Goal: Information Seeking & Learning: Find specific fact

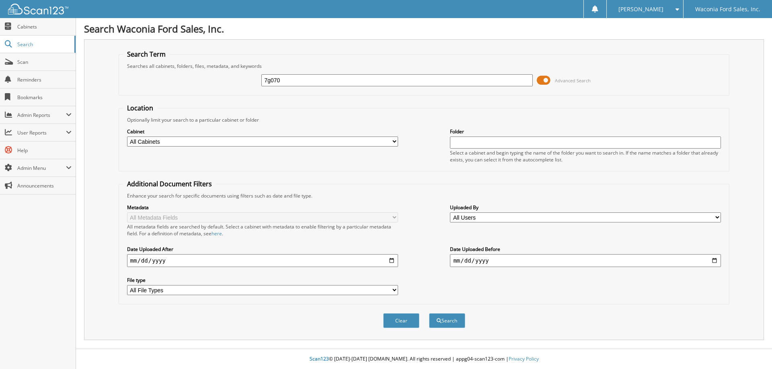
type input "7g070"
click at [429, 313] on button "Search" at bounding box center [447, 320] width 36 height 15
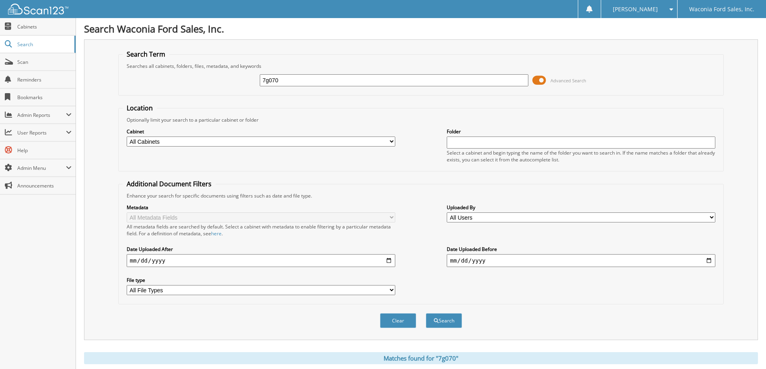
click at [539, 79] on span at bounding box center [539, 80] width 14 height 12
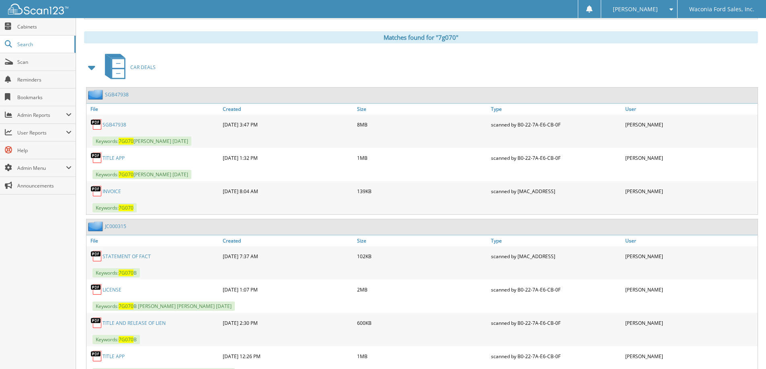
scroll to position [121, 0]
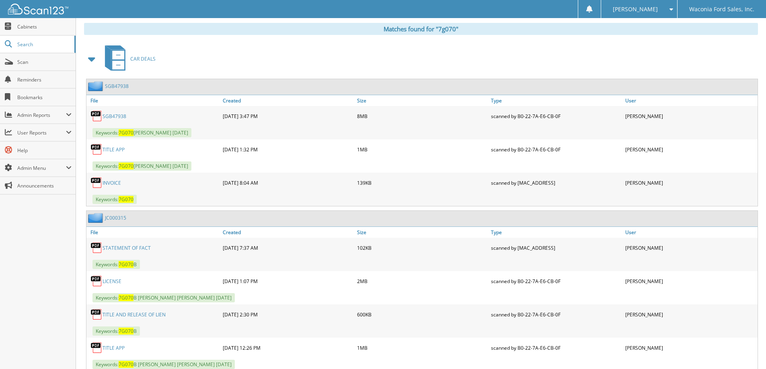
click at [112, 114] on link "SGB47938" at bounding box center [114, 116] width 24 height 7
click at [115, 115] on link "SGB47938" at bounding box center [114, 116] width 24 height 7
click at [115, 114] on link "SGB47938" at bounding box center [114, 116] width 24 height 7
click at [124, 84] on link "SGB47938" at bounding box center [117, 86] width 24 height 7
click at [114, 116] on link "SGB47938" at bounding box center [114, 116] width 24 height 7
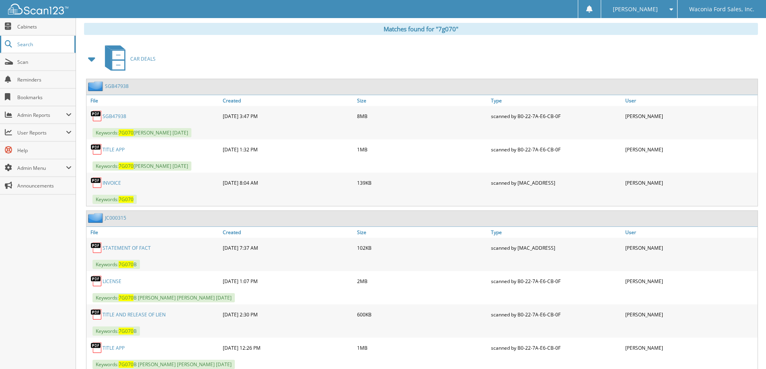
click at [23, 43] on span "Search" at bounding box center [43, 44] width 53 height 7
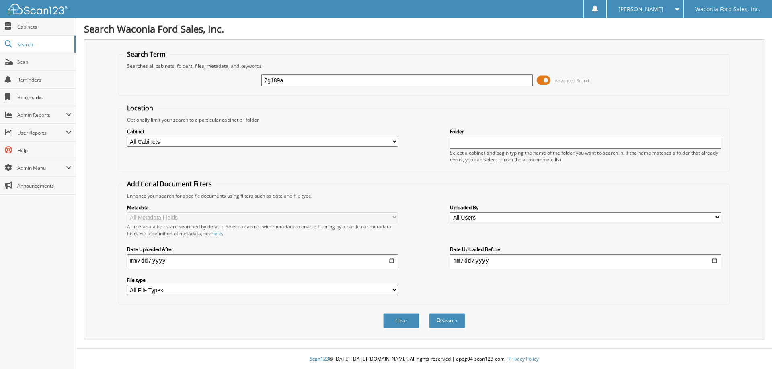
type input "7g189a"
click at [429, 313] on button "Search" at bounding box center [447, 320] width 36 height 15
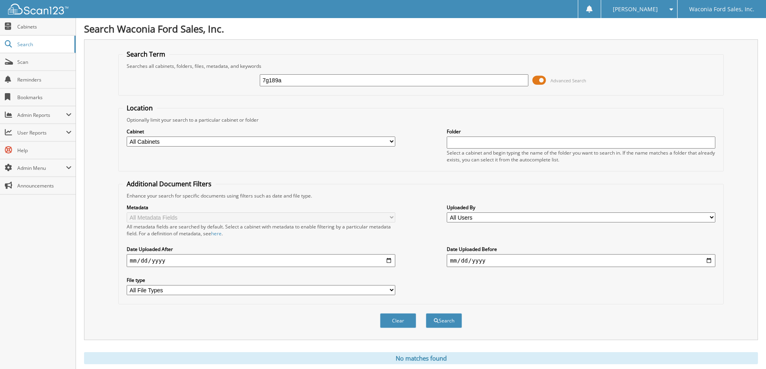
click at [313, 77] on input "7g189a" at bounding box center [394, 80] width 268 height 12
click at [539, 82] on span at bounding box center [539, 80] width 14 height 12
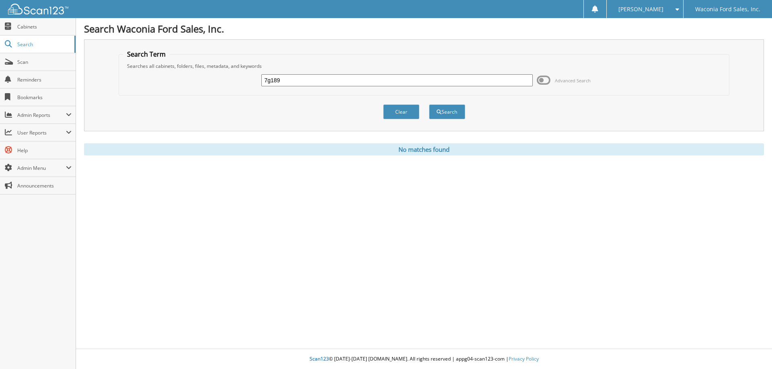
drag, startPoint x: 295, startPoint y: 78, endPoint x: 247, endPoint y: 80, distance: 48.7
click at [247, 80] on div "7g189 Advanced Search" at bounding box center [424, 81] width 602 height 22
type input "7g189"
click at [429, 104] on button "Search" at bounding box center [447, 111] width 36 height 15
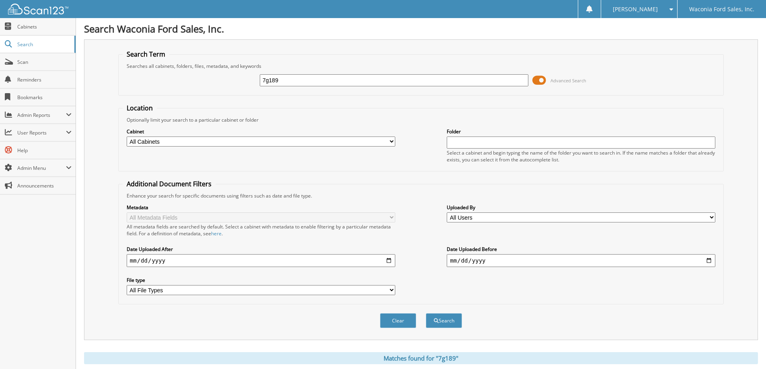
click at [539, 78] on span at bounding box center [539, 80] width 14 height 12
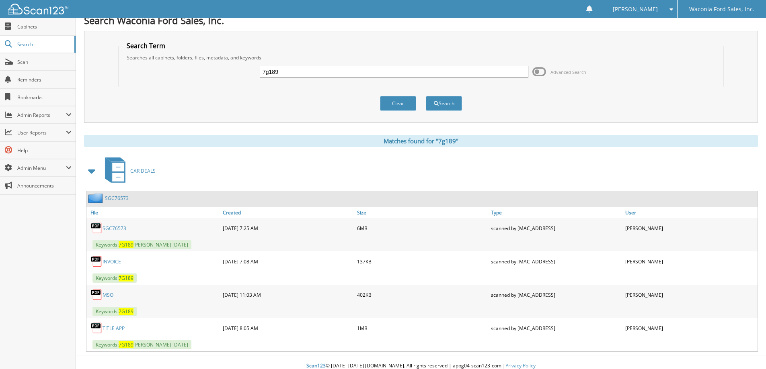
scroll to position [15, 0]
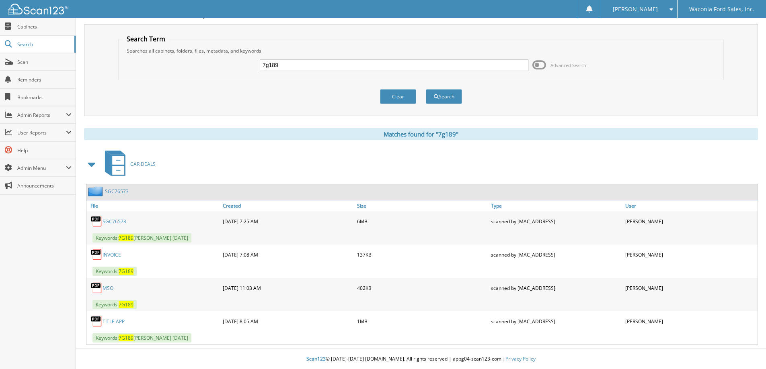
click at [114, 221] on link "SGC76573" at bounding box center [114, 221] width 24 height 7
